Goal: Information Seeking & Learning: Learn about a topic

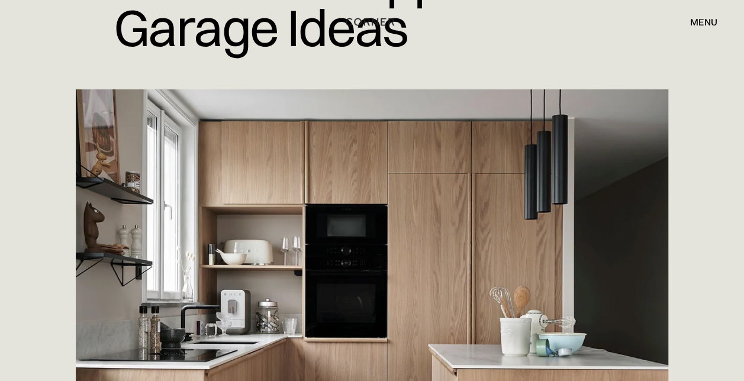
scroll to position [237, 0]
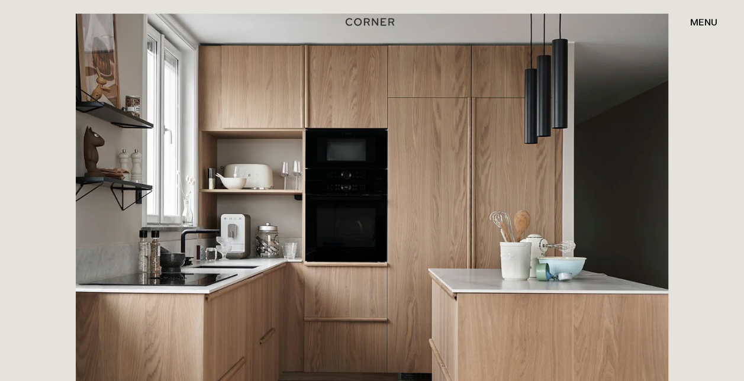
click at [689, 253] on div at bounding box center [372, 222] width 744 height 417
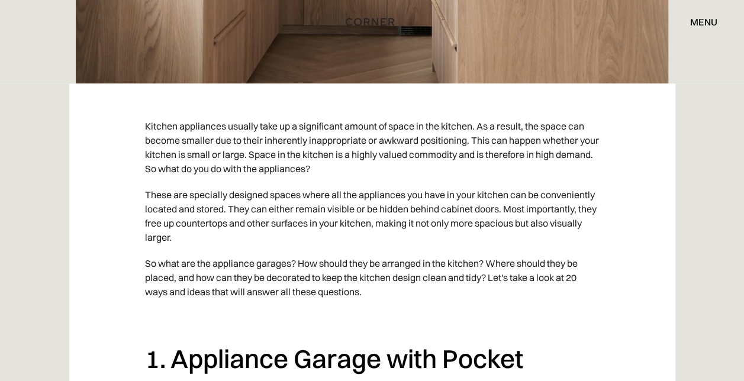
scroll to position [651, 0]
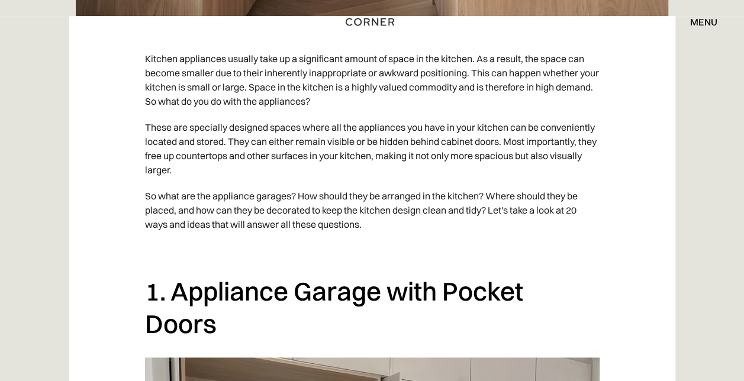
click at [530, 178] on p "These are specially designed spaces where all the appliances you have in your k…" at bounding box center [372, 148] width 455 height 69
click at [582, 195] on p "So what are the appliance garages? How should they be arranged in the kitchen? …" at bounding box center [372, 210] width 455 height 54
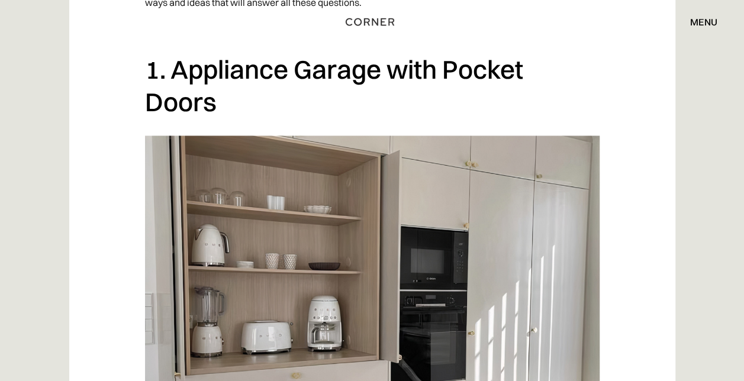
scroll to position [947, 0]
